Goal: Task Accomplishment & Management: Use online tool/utility

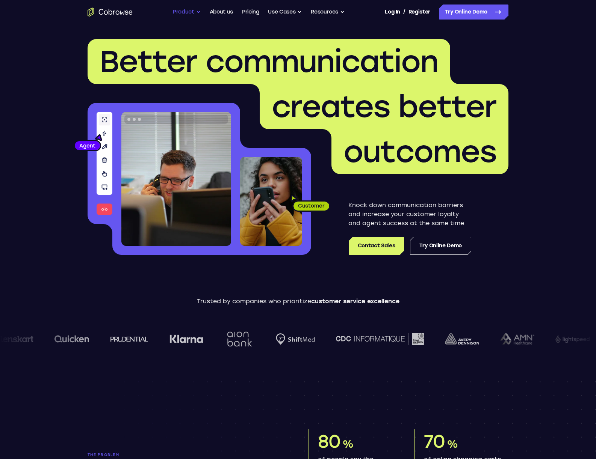
scroll to position [2, 0]
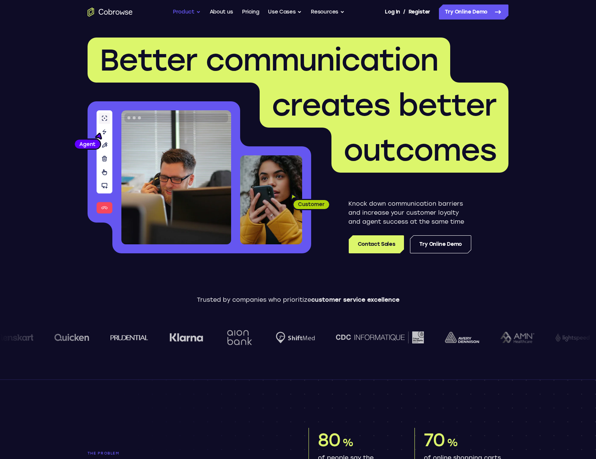
click at [181, 9] on button "Product" at bounding box center [187, 12] width 28 height 15
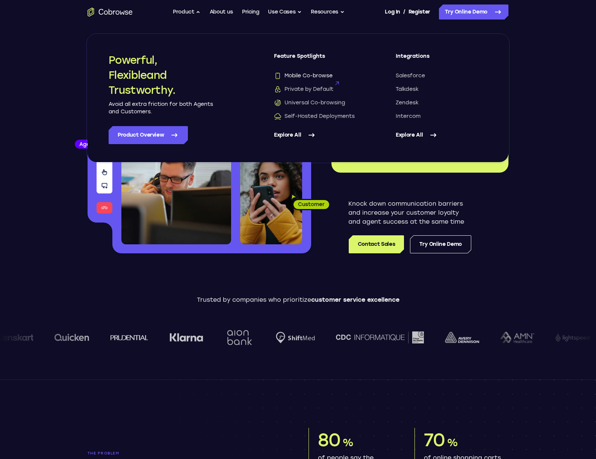
click at [314, 76] on span "Mobile Co-browse" at bounding box center [303, 76] width 59 height 8
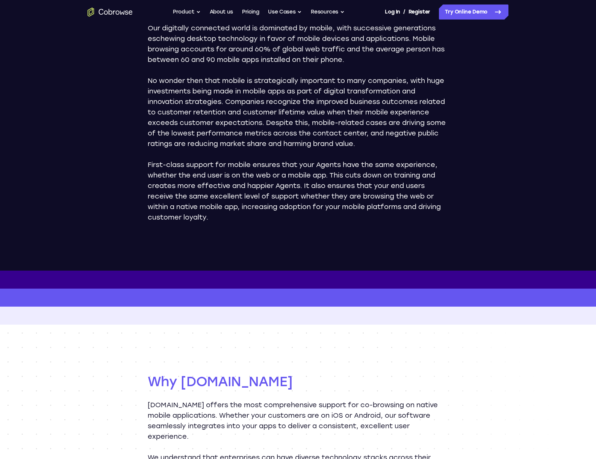
scroll to position [430, 0]
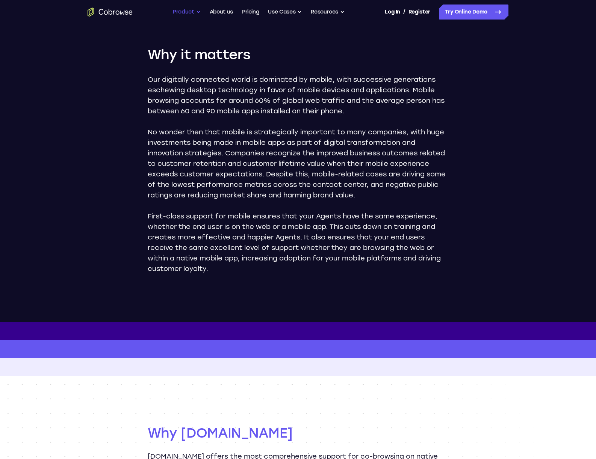
click at [190, 11] on button "Product" at bounding box center [187, 12] width 28 height 15
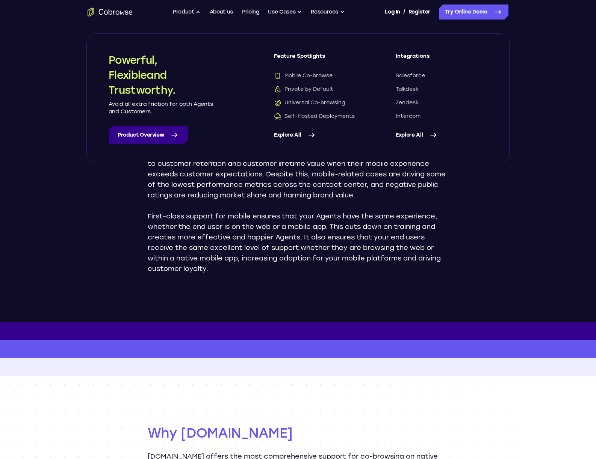
click at [159, 131] on link "Product Overview" at bounding box center [148, 135] width 79 height 18
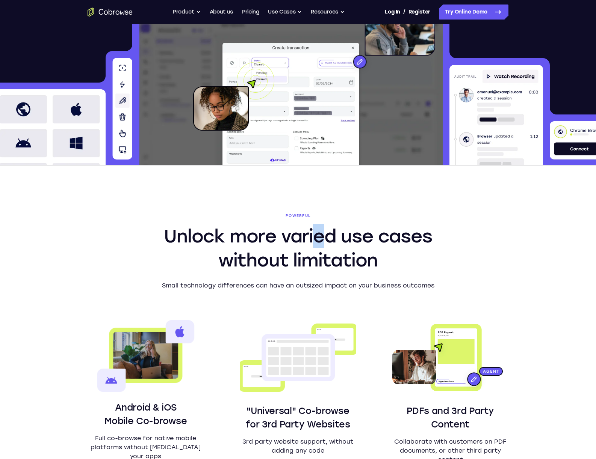
click at [322, 235] on h2 "Unlock more varied use cases without limitation" at bounding box center [298, 248] width 289 height 48
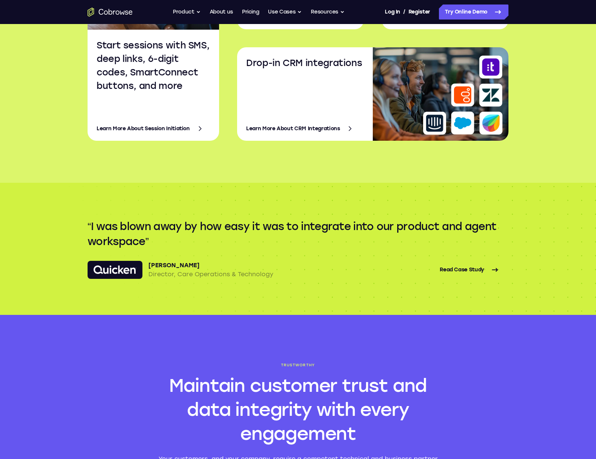
scroll to position [1001, 0]
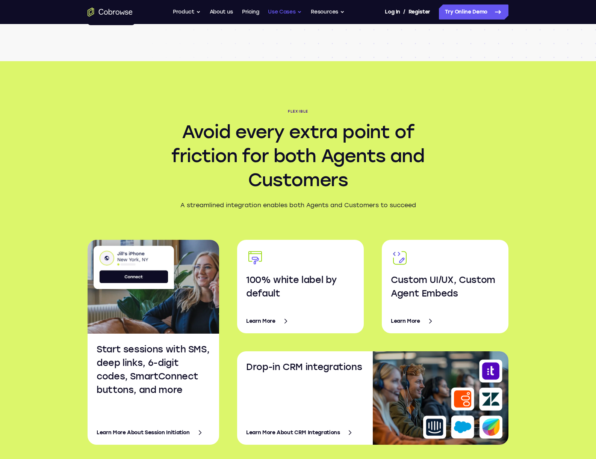
click at [286, 9] on button "Use Cases" at bounding box center [285, 12] width 34 height 15
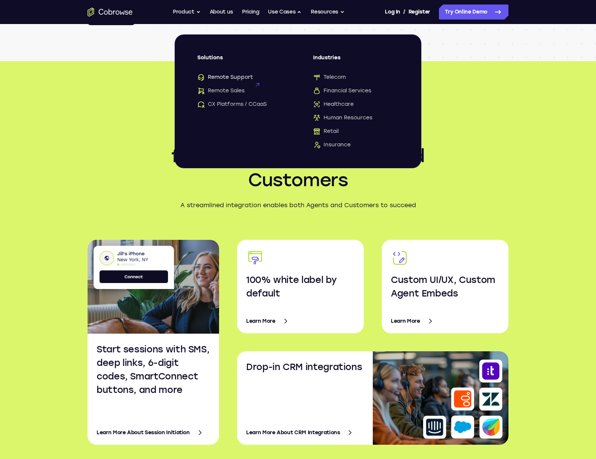
click at [232, 77] on span "Remote Support" at bounding box center [225, 78] width 56 height 8
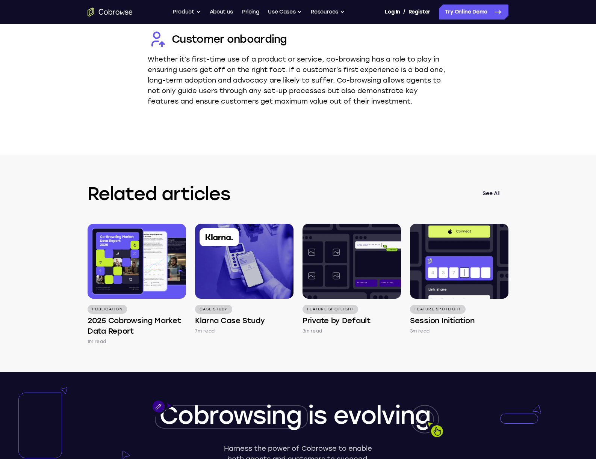
scroll to position [2048, 0]
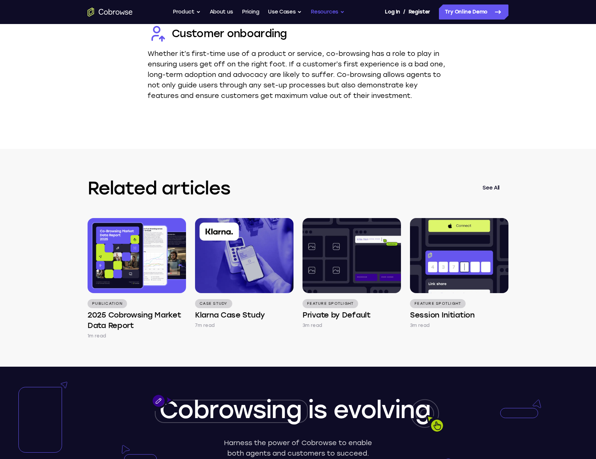
click at [335, 11] on button "Resources" at bounding box center [328, 12] width 34 height 15
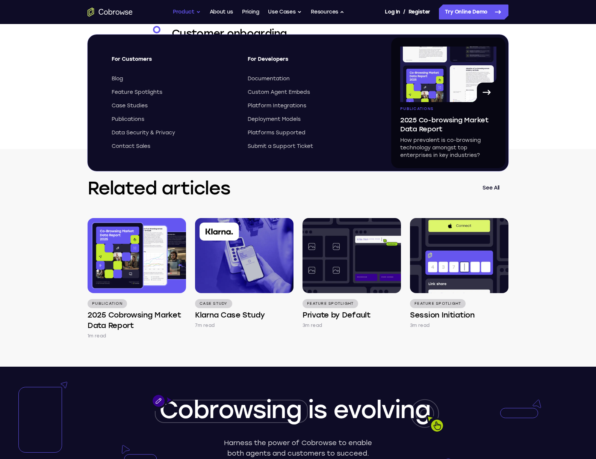
click at [187, 11] on button "Product" at bounding box center [187, 12] width 28 height 15
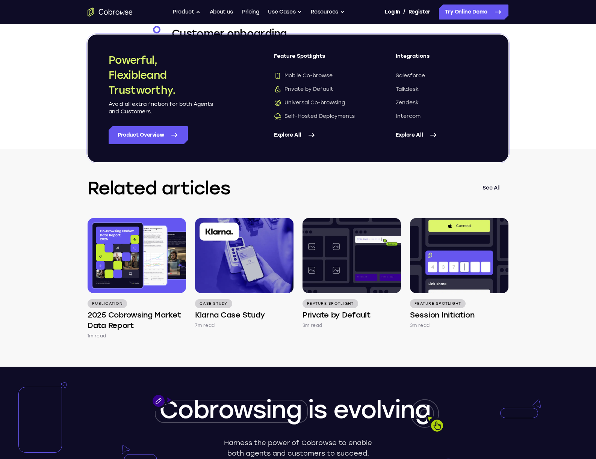
click at [298, 134] on link "Explore All" at bounding box center [320, 135] width 92 height 18
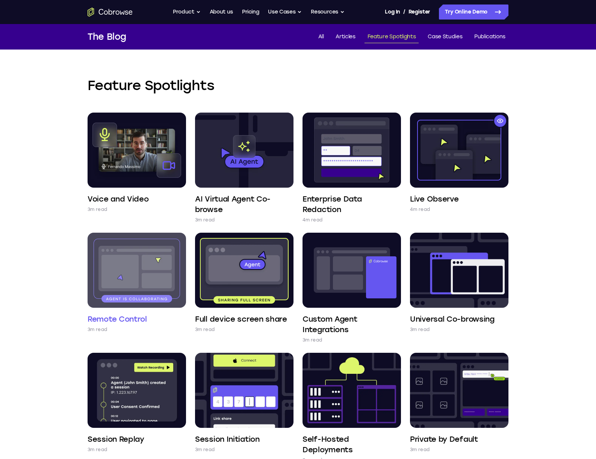
click at [131, 260] on img at bounding box center [137, 270] width 98 height 75
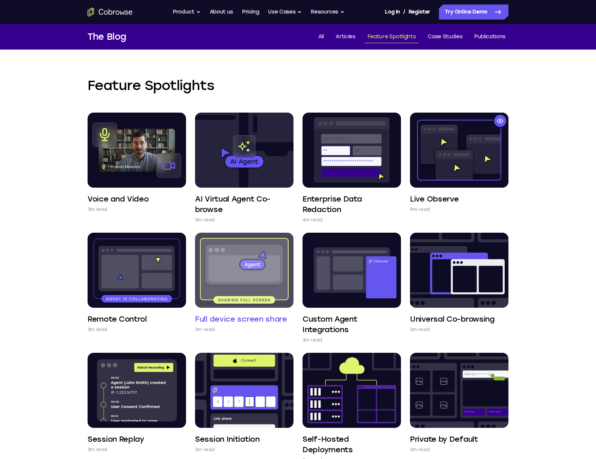
click at [249, 260] on img at bounding box center [244, 270] width 98 height 75
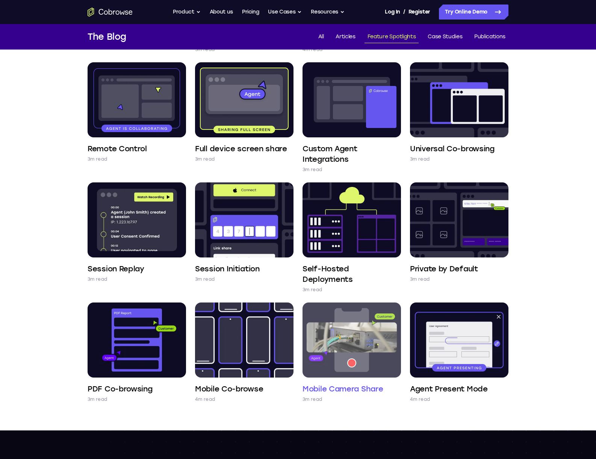
scroll to position [174, 0]
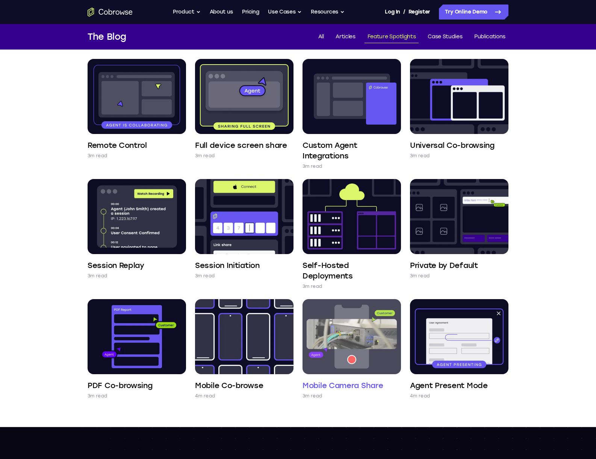
click at [357, 349] on img at bounding box center [351, 336] width 98 height 75
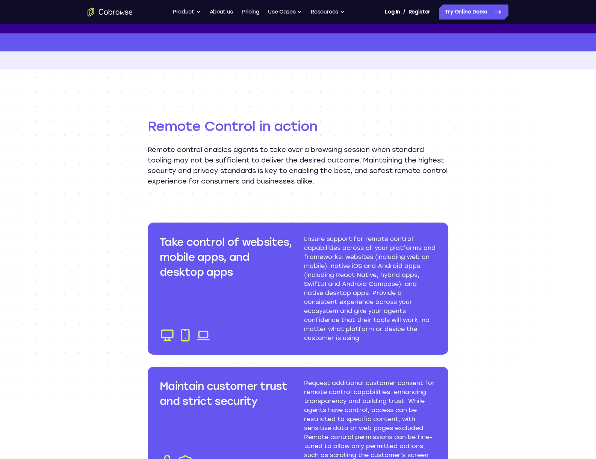
scroll to position [724, 0]
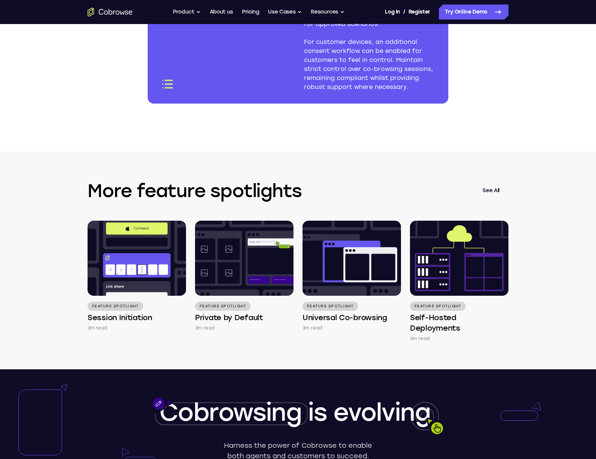
scroll to position [1238, 0]
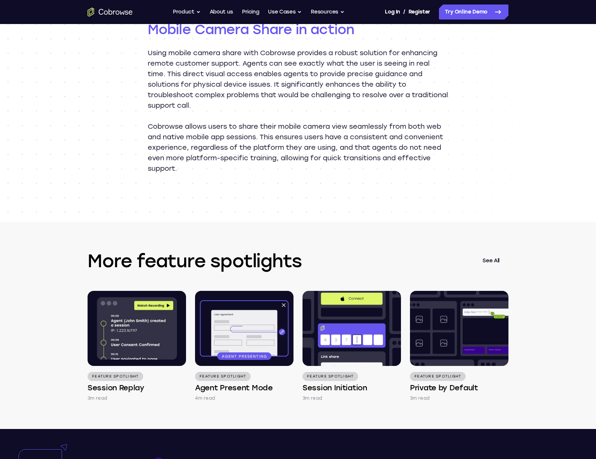
scroll to position [781, 0]
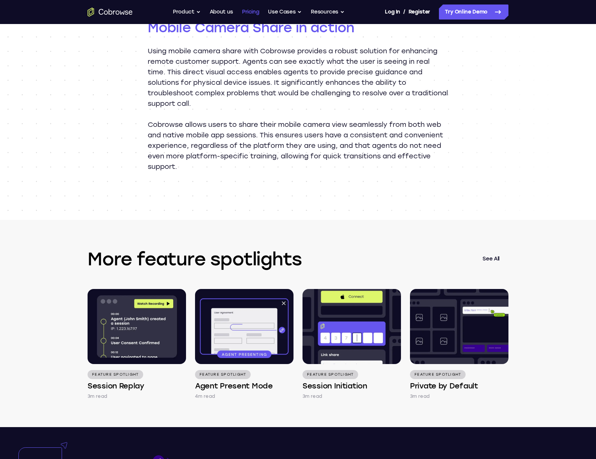
click at [249, 11] on link "Pricing" at bounding box center [250, 12] width 17 height 15
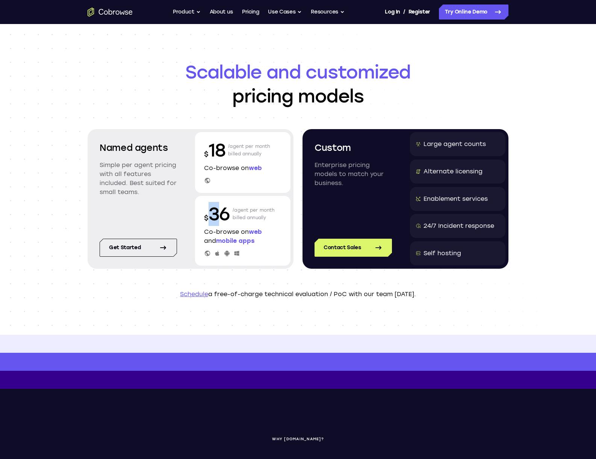
drag, startPoint x: 206, startPoint y: 214, endPoint x: 241, endPoint y: 215, distance: 34.6
click at [239, 215] on div "$ 36 /agent per month billed annually" at bounding box center [242, 214] width 77 height 24
click at [241, 215] on p "/agent per month billed annually" at bounding box center [254, 214] width 42 height 24
drag, startPoint x: 236, startPoint y: 210, endPoint x: 276, endPoint y: 210, distance: 40.6
click at [276, 210] on div "$ 36 /agent per month billed annually" at bounding box center [242, 214] width 77 height 24
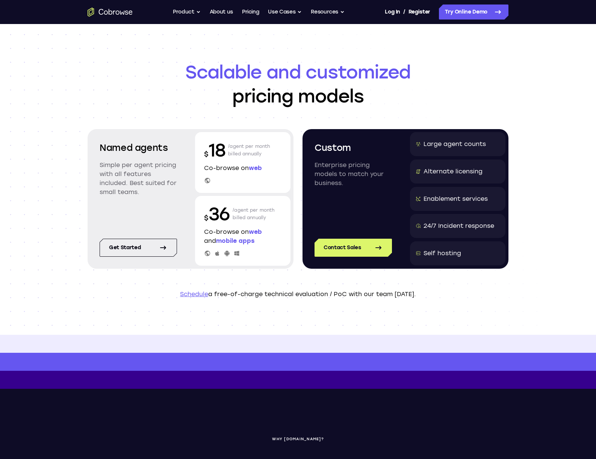
click at [261, 209] on p "/agent per month billed annually" at bounding box center [254, 214] width 42 height 24
click at [140, 249] on link "Get started" at bounding box center [138, 248] width 77 height 18
click at [485, 14] on link "Try Online Demo" at bounding box center [474, 12] width 70 height 15
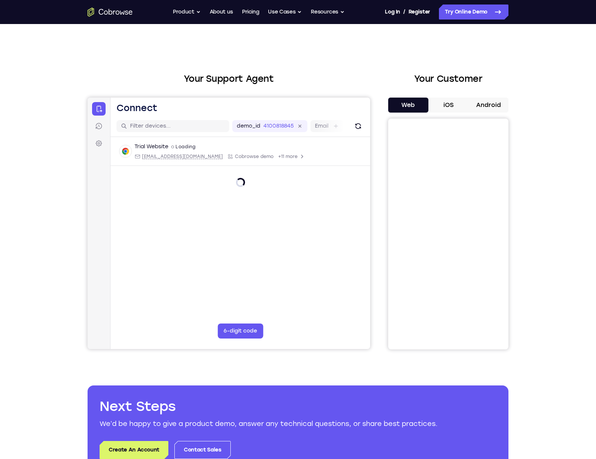
click at [444, 104] on button "iOS" at bounding box center [448, 105] width 40 height 15
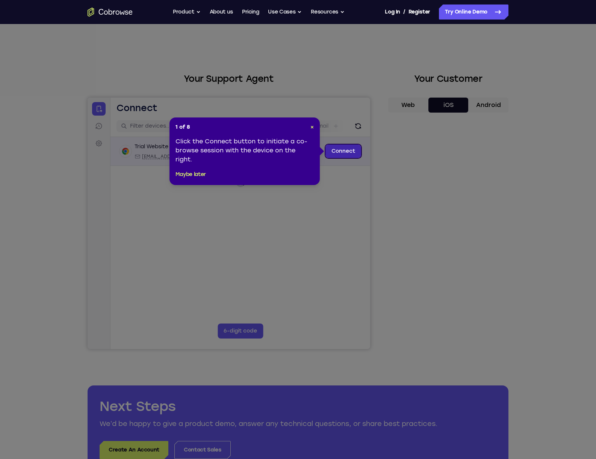
click at [339, 153] on link "Connect" at bounding box center [343, 152] width 36 height 14
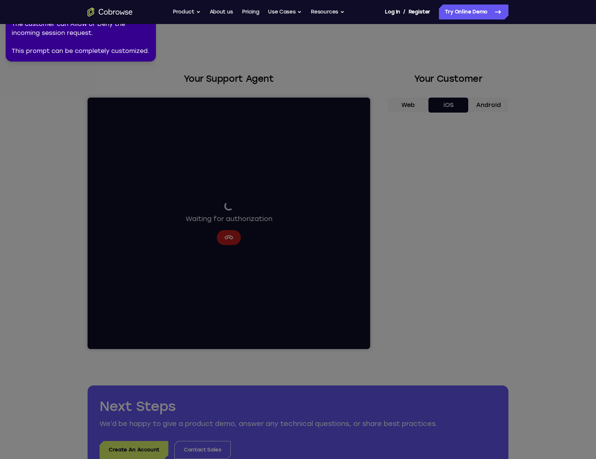
click at [537, 151] on icon at bounding box center [296, 228] width 599 height 462
drag, startPoint x: 297, startPoint y: 63, endPoint x: 293, endPoint y: 63, distance: 4.1
click at [296, 63] on icon at bounding box center [296, 228] width 599 height 462
click at [148, 39] on div "The customer can Allow or Deny the incoming session request. This prompt can be…" at bounding box center [81, 38] width 138 height 36
click at [143, 27] on div "The customer can Allow or Deny the incoming session request. This prompt can be…" at bounding box center [81, 38] width 138 height 36
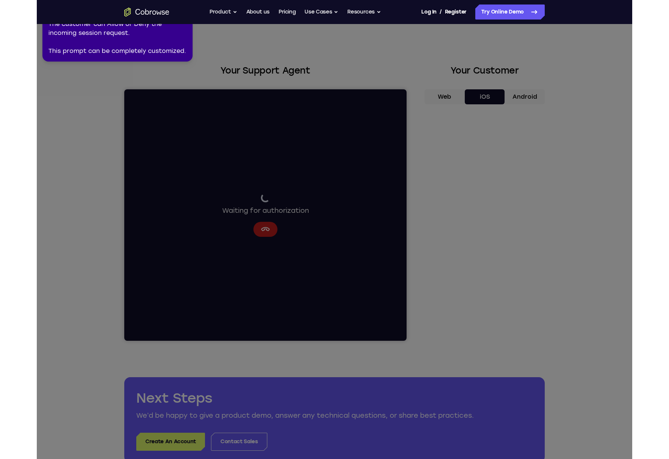
scroll to position [9, 0]
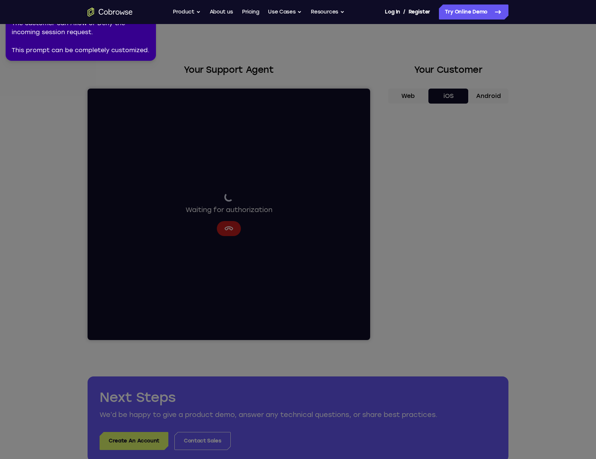
drag, startPoint x: 146, startPoint y: 27, endPoint x: 156, endPoint y: 34, distance: 12.5
click at [146, 27] on div "The customer can Allow or Deny the incoming session request. This prompt can be…" at bounding box center [81, 37] width 138 height 36
drag, startPoint x: 196, startPoint y: 45, endPoint x: 178, endPoint y: 43, distance: 18.1
click at [196, 45] on icon at bounding box center [296, 228] width 599 height 462
click at [149, 39] on div "The customer can Allow or Deny the incoming session request. This prompt can be…" at bounding box center [81, 38] width 138 height 36
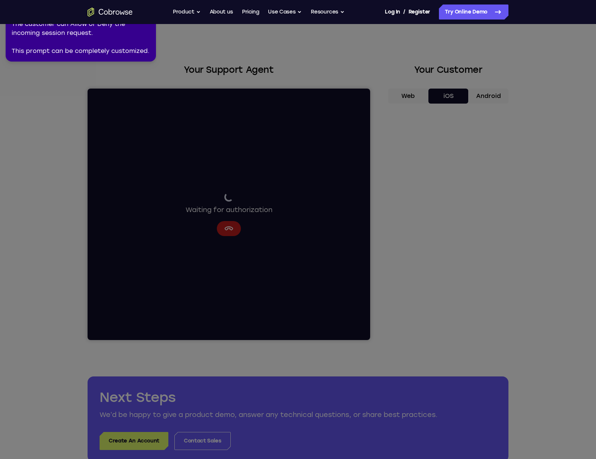
click at [133, 38] on div "The customer can Allow or Deny the incoming session request. This prompt can be…" at bounding box center [81, 38] width 138 height 36
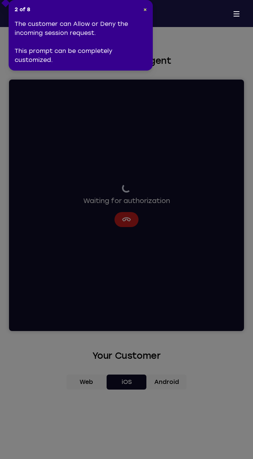
click at [147, 10] on div "2 of 8 × The customer can Allow or Deny the incoming session request. This prom…" at bounding box center [81, 35] width 144 height 71
click at [146, 12] on span "×" at bounding box center [145, 9] width 3 height 6
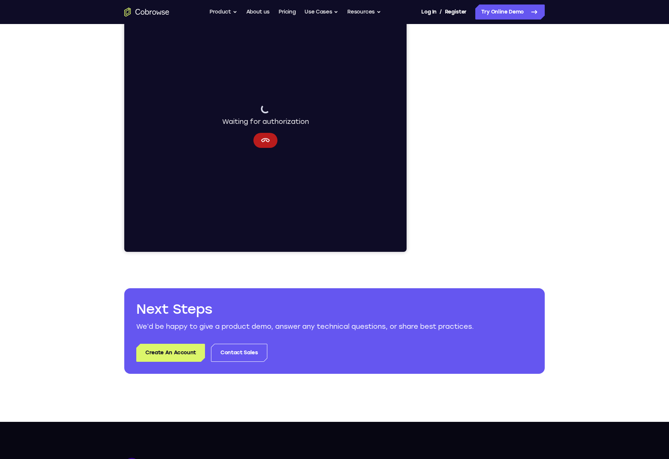
scroll to position [0, 0]
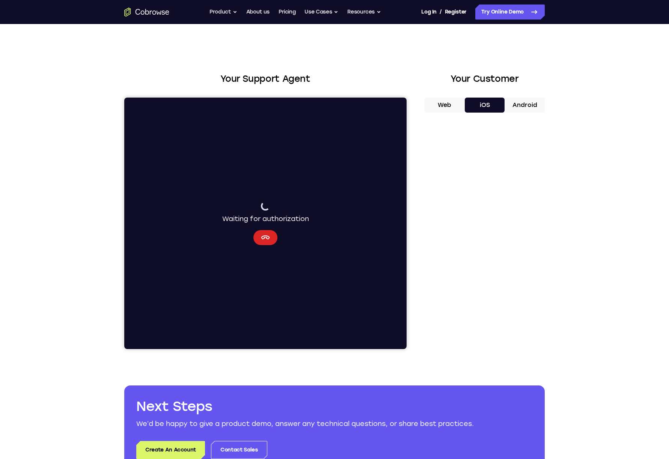
click at [268, 239] on icon "Cancel" at bounding box center [265, 238] width 9 height 4
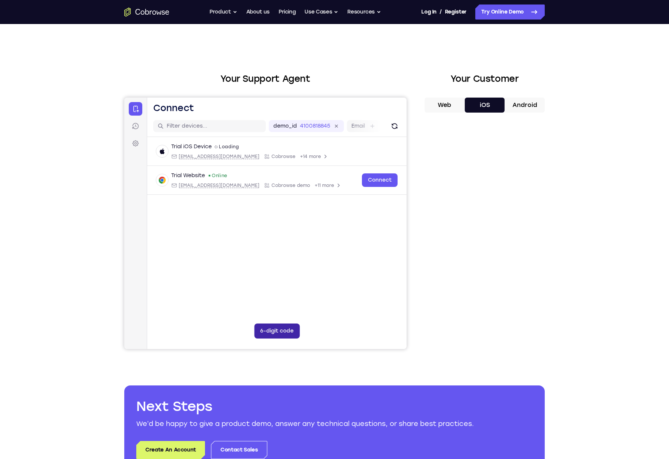
click at [274, 329] on button "6-digit code" at bounding box center [276, 331] width 45 height 15
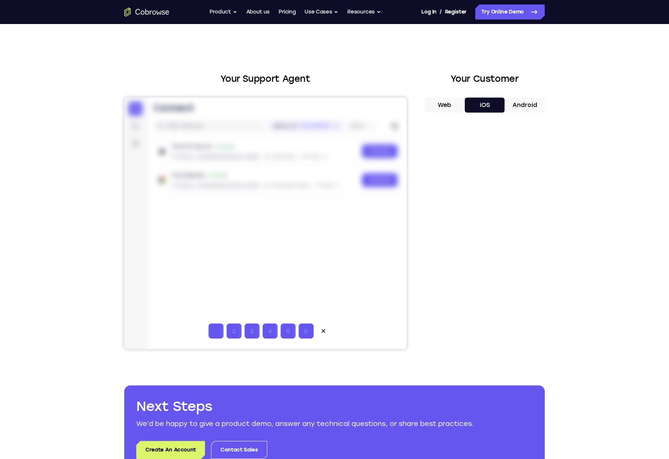
type input "2"
type input "1"
type input "4"
type input "3"
type input "7"
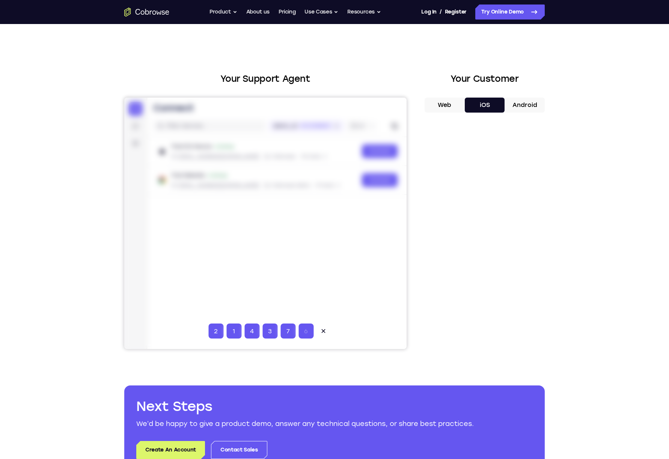
type input "2"
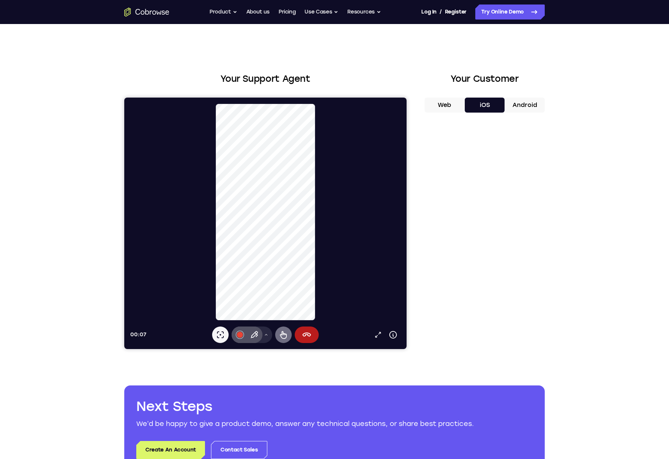
click at [285, 338] on icon at bounding box center [283, 335] width 9 height 9
click at [259, 327] on div "00:36 Open in a new tab Device info Expand toolbar Laser pointer #e94435 Pen Dr…" at bounding box center [268, 224] width 277 height 240
click at [268, 349] on html "00:39 Open in a new tab Device info Expand toolbar Laser pointer #e94435 Pen Dr…" at bounding box center [265, 224] width 283 height 252
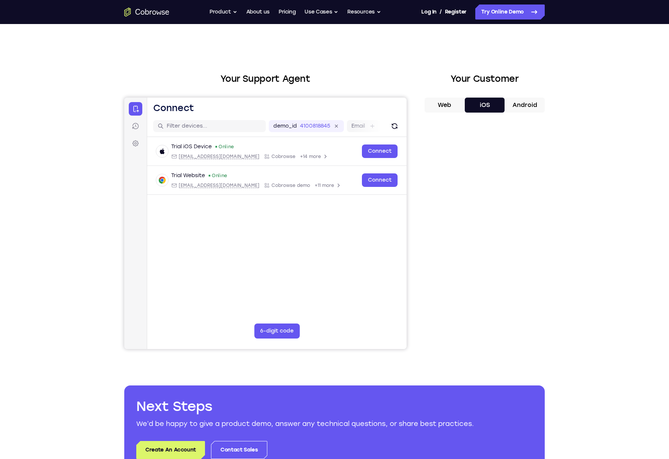
click at [320, 266] on main "demo_id 4100818845 4100818845 Email User ID Device ID Device name 6-digit code …" at bounding box center [277, 242] width 260 height 252
click at [516, 107] on button "Android" at bounding box center [525, 105] width 40 height 15
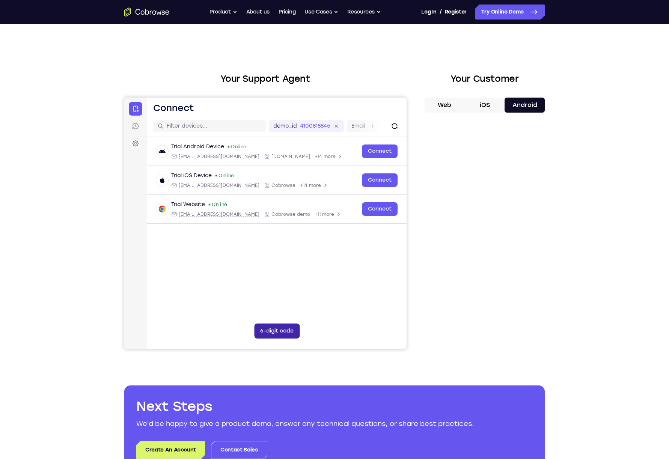
click at [265, 331] on button "6-digit code" at bounding box center [276, 331] width 45 height 15
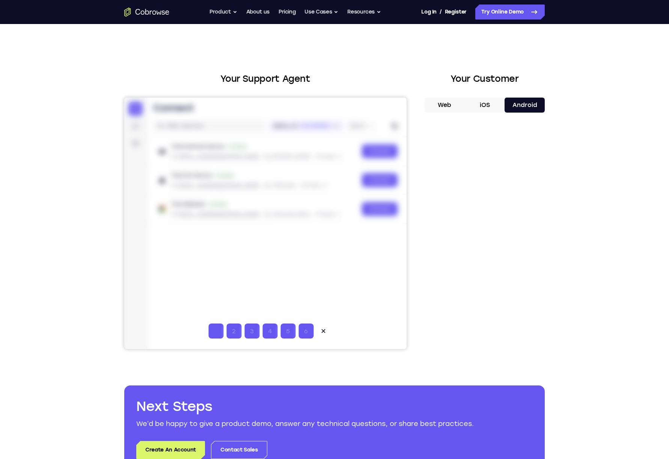
type input "3"
type input "2"
type input "5"
type input "0"
type input "5"
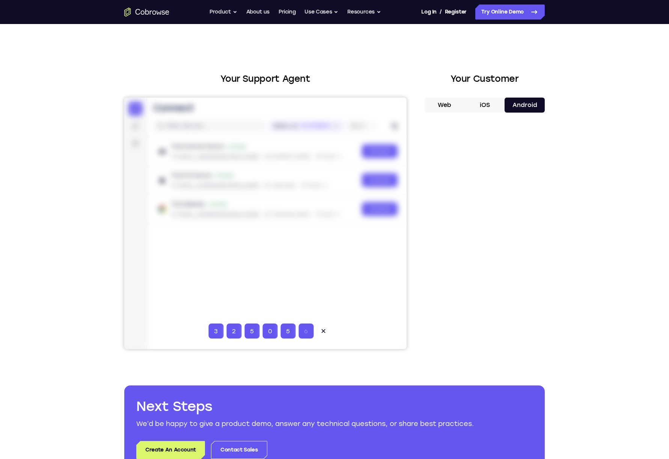
type input "7"
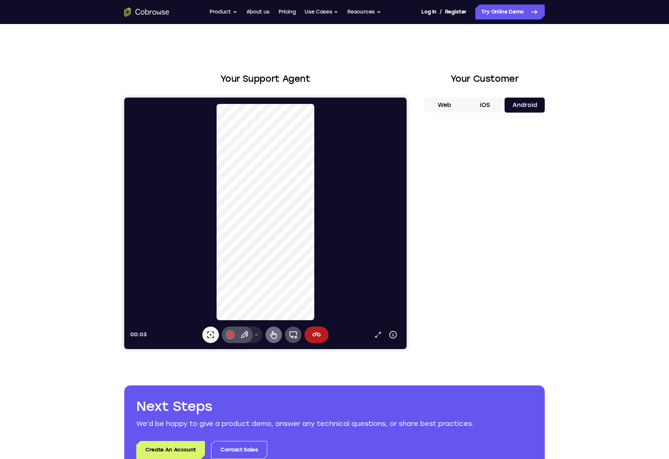
click at [272, 336] on icon at bounding box center [273, 335] width 9 height 9
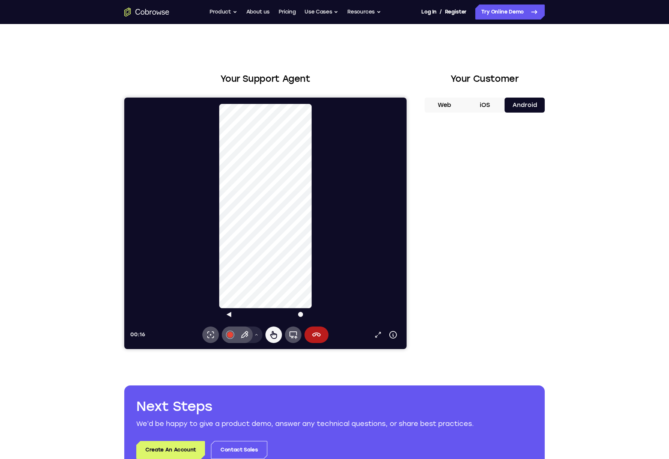
click at [285, 309] on div "play circle" at bounding box center [268, 212] width 277 height 217
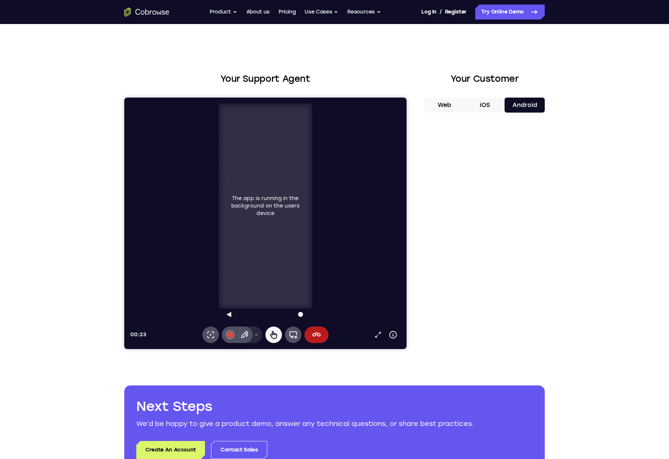
drag, startPoint x: 264, startPoint y: 199, endPoint x: 274, endPoint y: 222, distance: 25.2
click at [274, 222] on div "The app is running in the background on the users device" at bounding box center [265, 206] width 92 height 204
click at [295, 339] on icon at bounding box center [293, 335] width 9 height 9
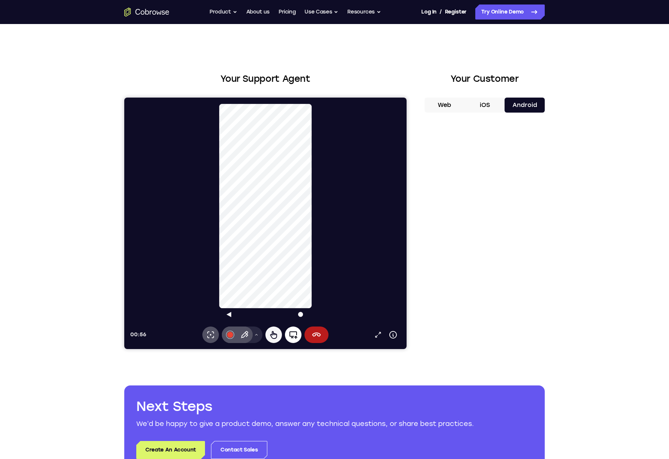
click at [295, 335] on icon at bounding box center [293, 335] width 9 height 9
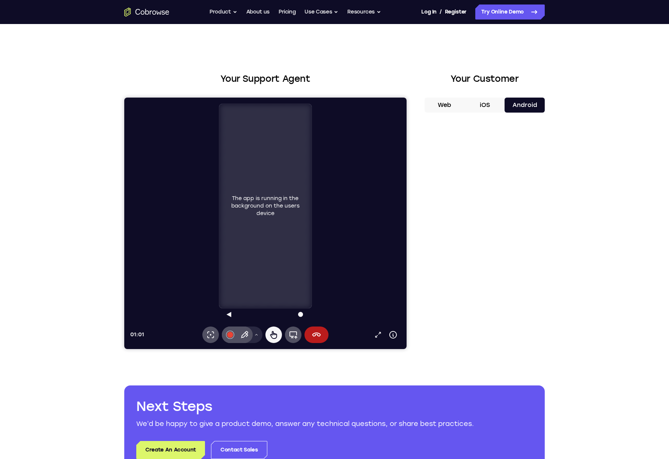
click at [495, 107] on button "iOS" at bounding box center [485, 105] width 40 height 15
click at [312, 333] on icon at bounding box center [316, 335] width 9 height 9
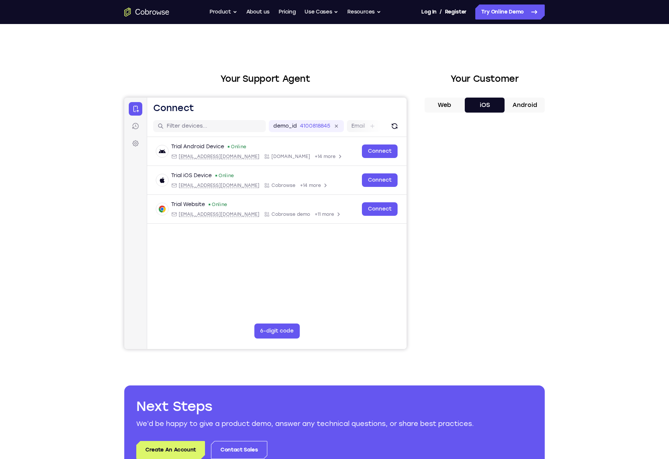
click at [279, 331] on button "6-digit code" at bounding box center [276, 331] width 45 height 15
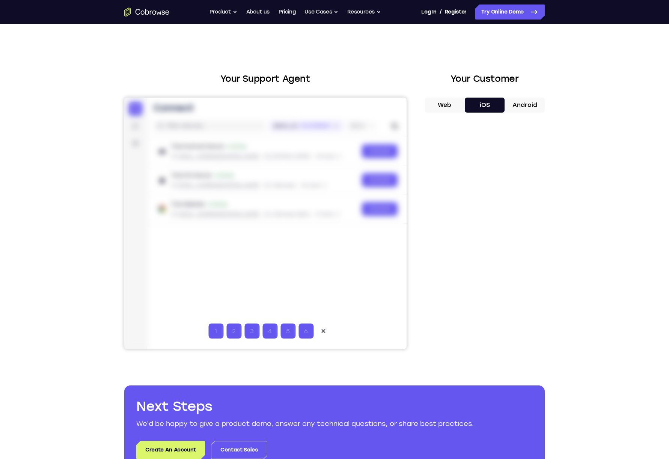
click at [216, 333] on input "Code entry digit 1" at bounding box center [216, 331] width 15 height 15
type input "1"
type input "2"
type input "6"
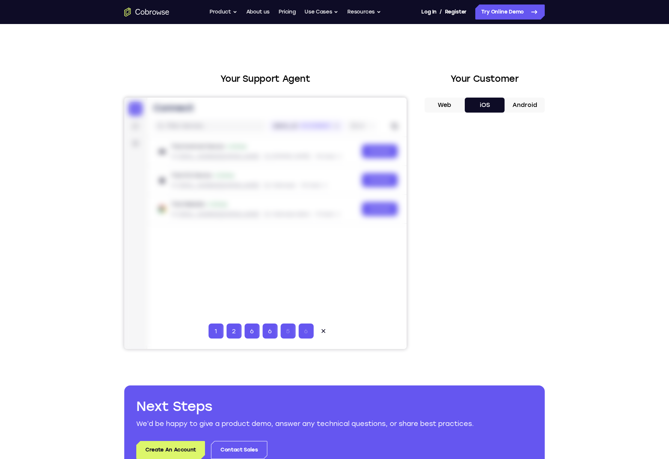
type input "3"
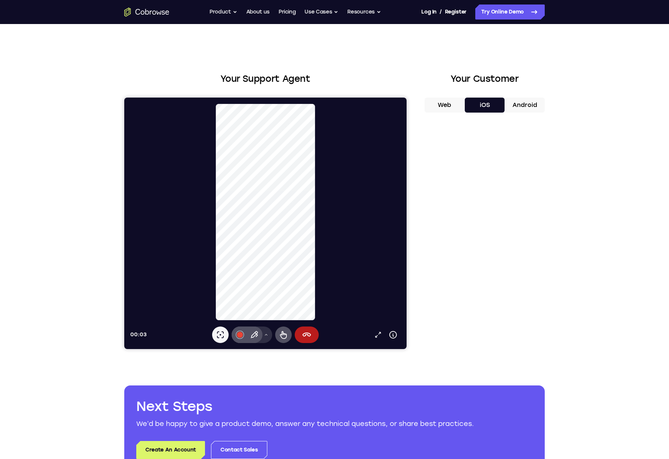
click at [268, 337] on icon at bounding box center [266, 335] width 5 height 5
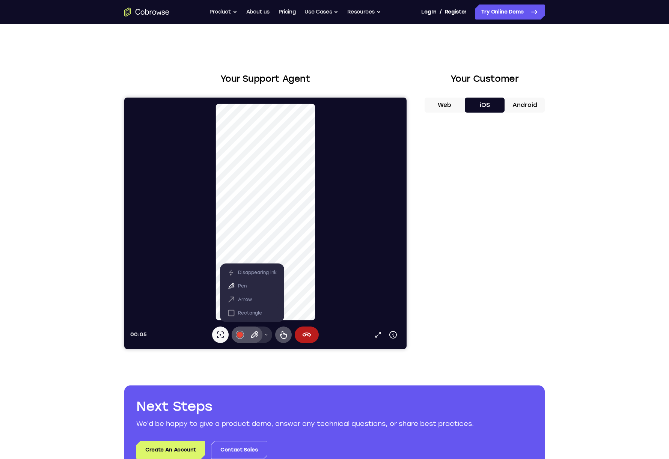
click at [268, 337] on icon at bounding box center [266, 335] width 5 height 5
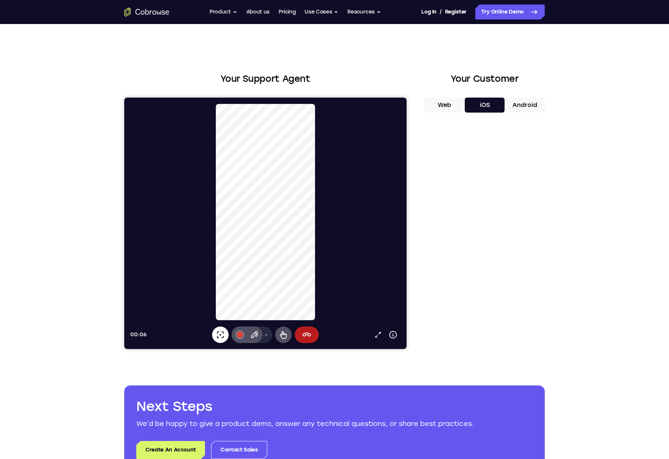
click at [219, 337] on icon at bounding box center [220, 335] width 9 height 9
click at [285, 334] on icon at bounding box center [283, 335] width 7 height 8
click at [267, 335] on icon at bounding box center [266, 335] width 5 height 5
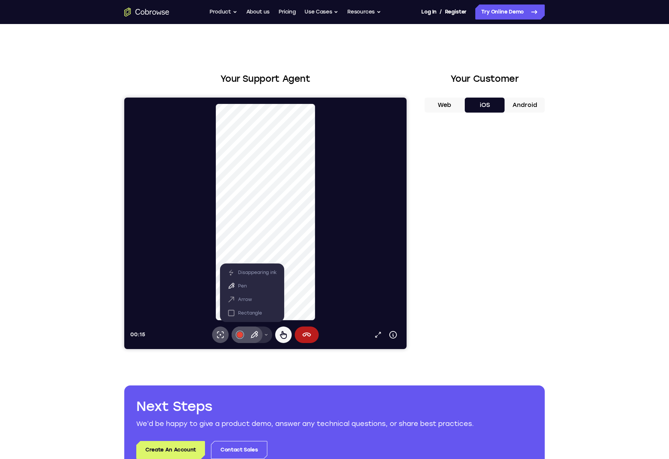
click at [267, 335] on icon at bounding box center [266, 335] width 3 height 2
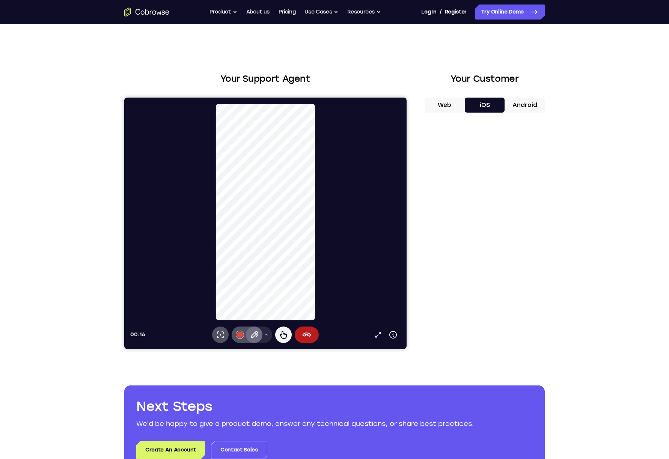
click at [253, 336] on icon at bounding box center [254, 335] width 9 height 9
click at [221, 333] on icon at bounding box center [220, 335] width 9 height 9
click at [255, 331] on icon at bounding box center [254, 335] width 9 height 9
click at [269, 334] on button "Drawing tools menu" at bounding box center [266, 335] width 12 height 17
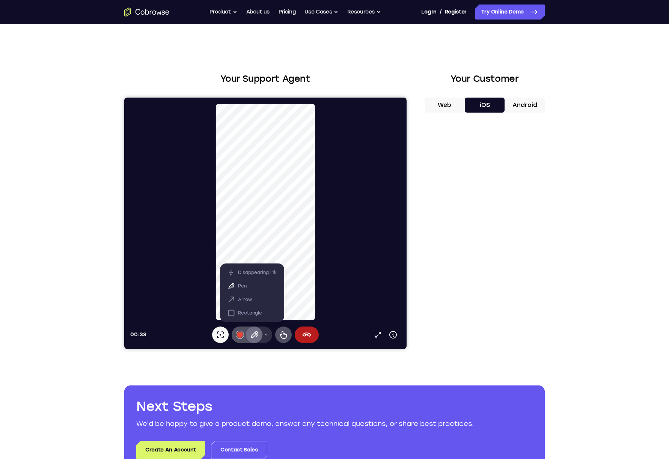
click at [268, 334] on icon at bounding box center [266, 335] width 5 height 5
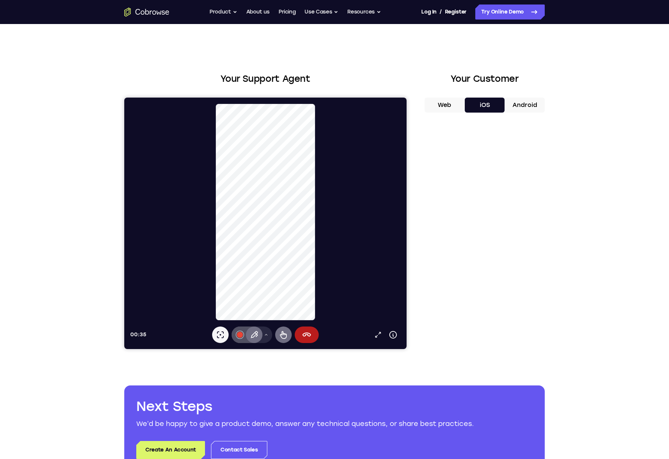
click at [283, 334] on icon at bounding box center [283, 335] width 7 height 8
